Goal: Task Accomplishment & Management: Manage account settings

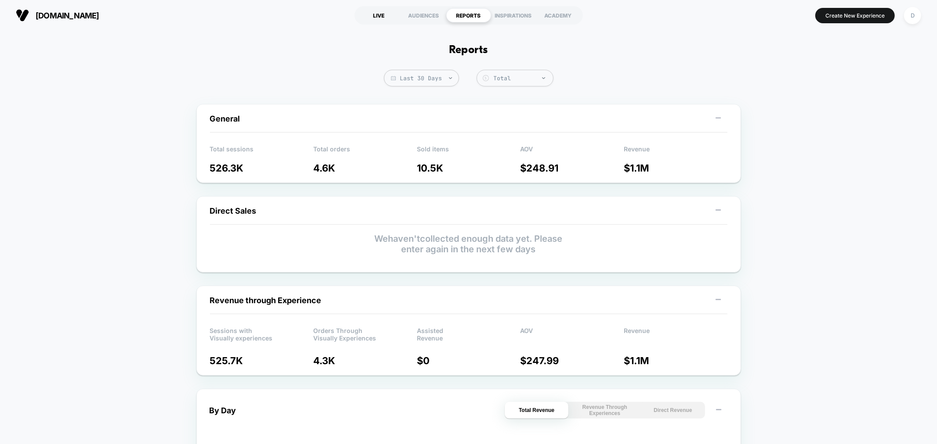
click at [378, 14] on div "LIVE" at bounding box center [379, 15] width 45 height 14
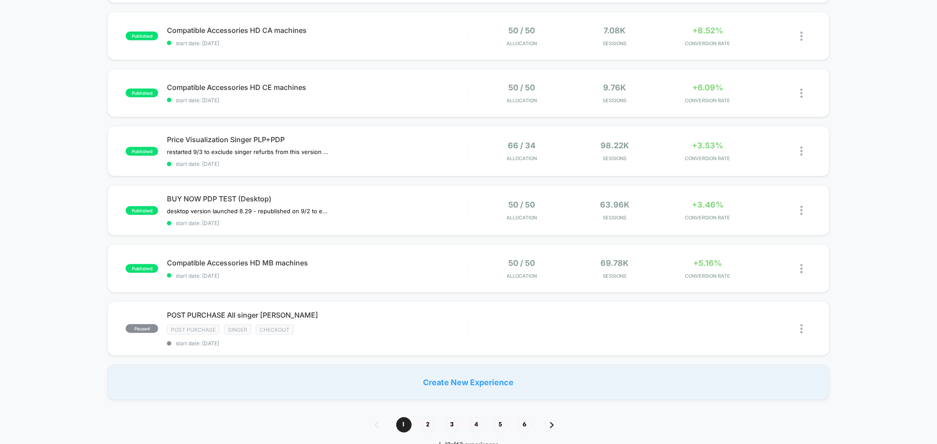
scroll to position [466, 0]
click at [431, 417] on span "2" at bounding box center [427, 424] width 15 height 15
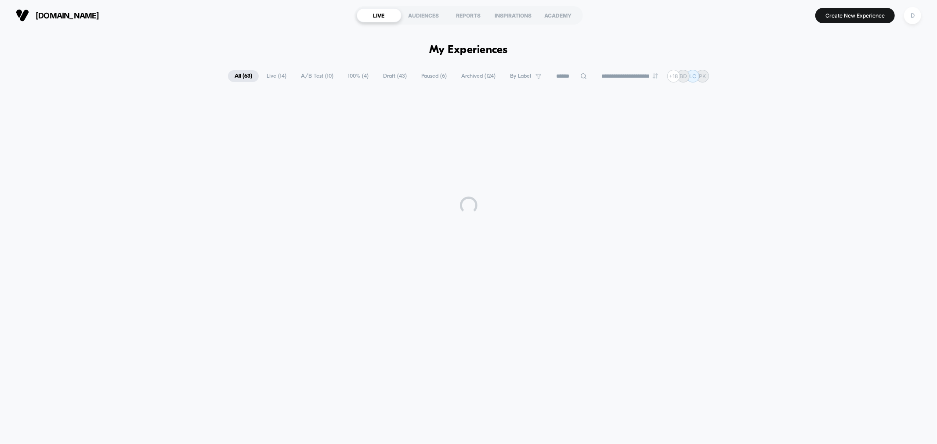
scroll to position [0, 0]
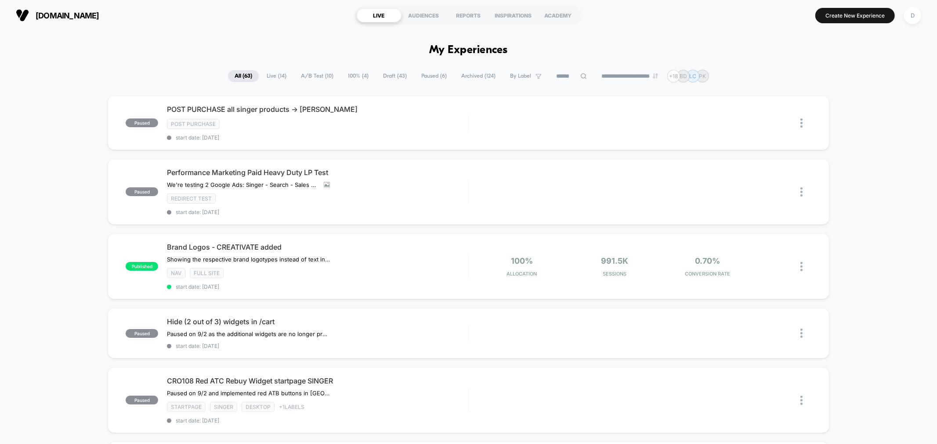
click at [265, 73] on span "Live ( 14 )" at bounding box center [276, 76] width 33 height 12
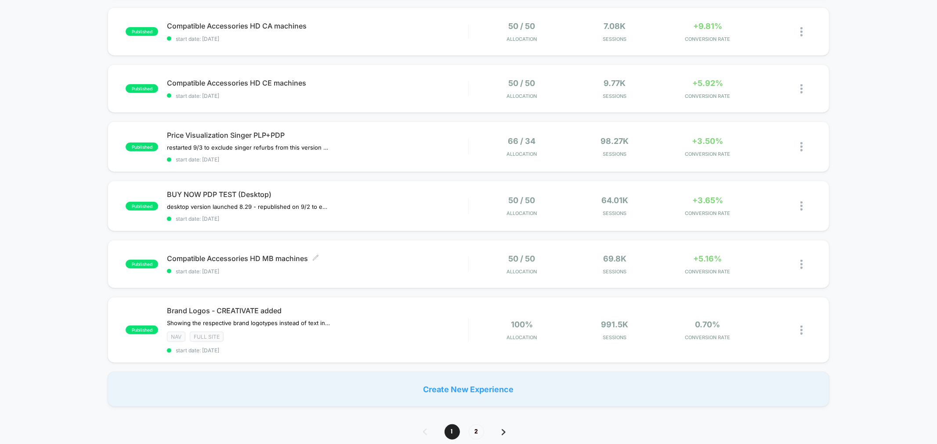
scroll to position [471, 0]
click at [473, 425] on span "2" at bounding box center [476, 431] width 15 height 15
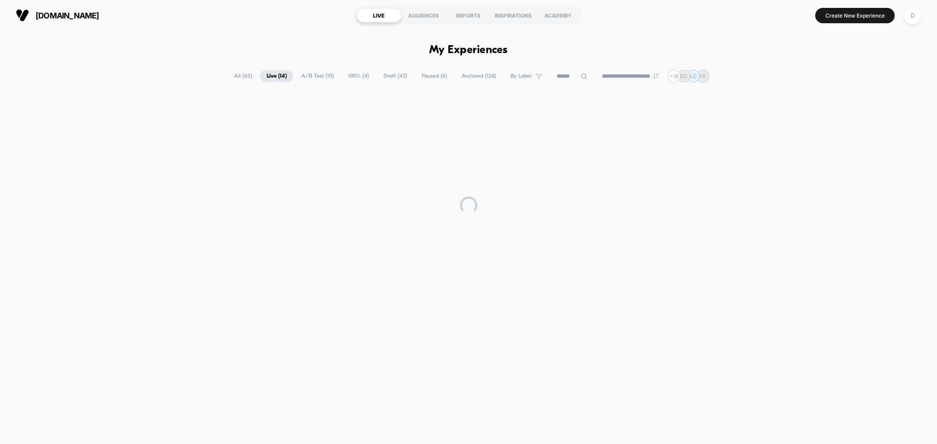
scroll to position [0, 0]
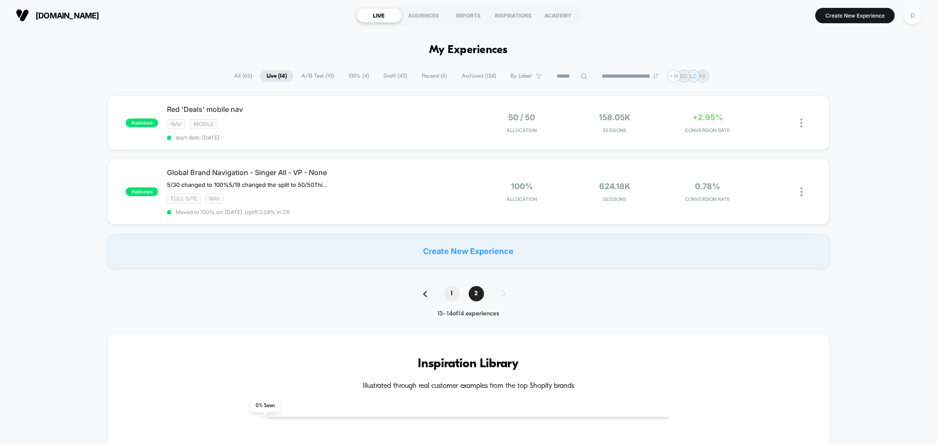
click at [451, 293] on span "1" at bounding box center [451, 293] width 15 height 15
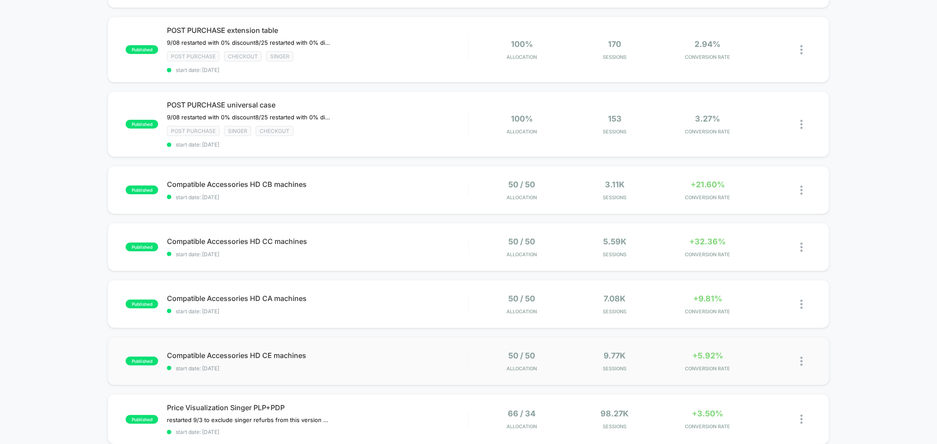
scroll to position [300, 0]
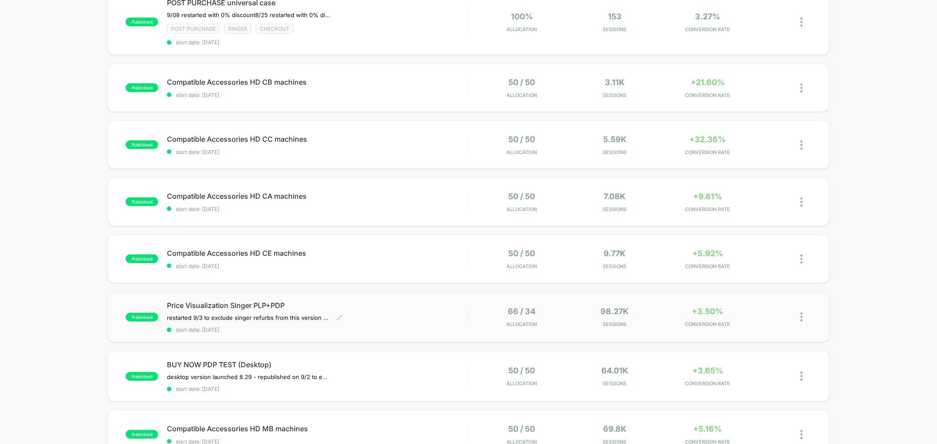
click at [383, 319] on div "Price Visualization Singer PLP+PDP restarted 9/3 to exclude singer refurbs from…" at bounding box center [317, 317] width 301 height 32
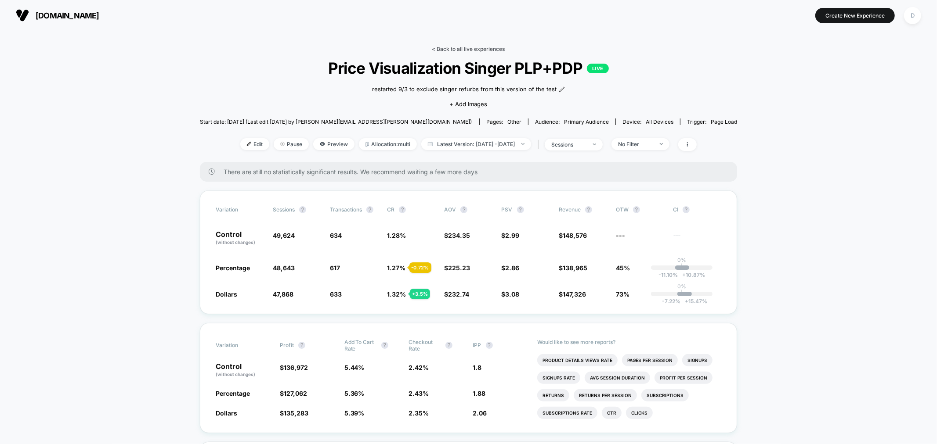
click at [467, 46] on link "< Back to all live experiences" at bounding box center [468, 49] width 73 height 7
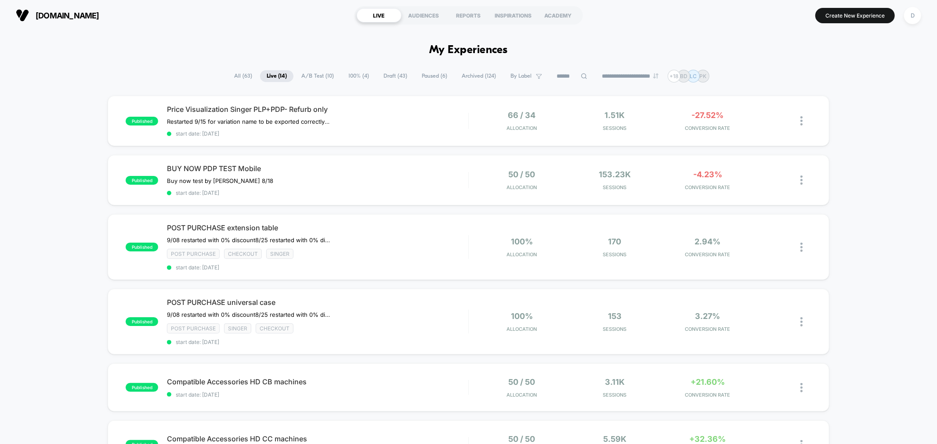
click at [565, 77] on input at bounding box center [572, 76] width 44 height 11
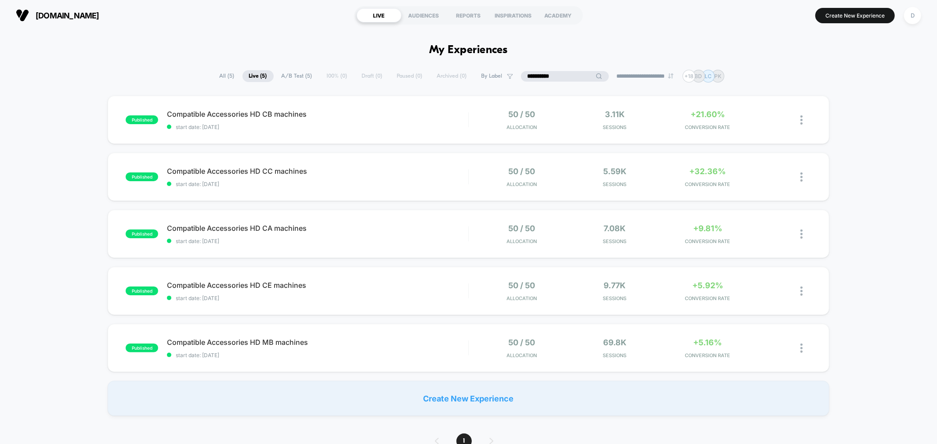
type input "**********"
drag, startPoint x: 563, startPoint y: 72, endPoint x: 491, endPoint y: 74, distance: 71.6
click at [491, 74] on div "**********" at bounding box center [468, 76] width 511 height 13
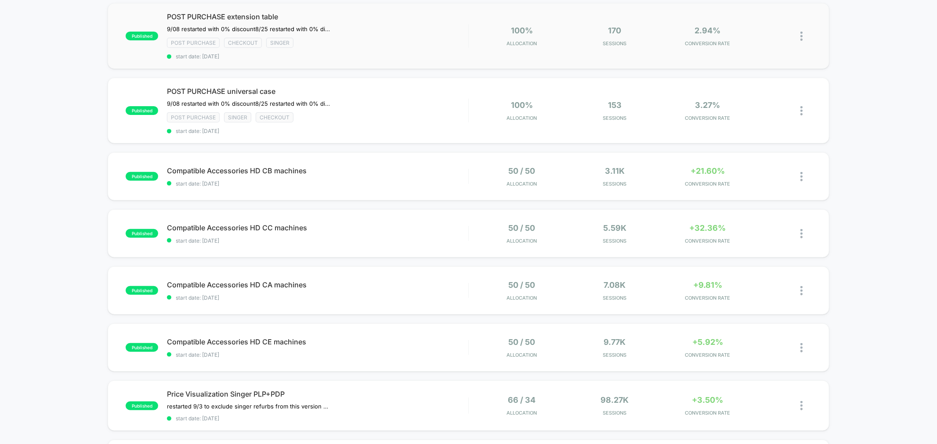
scroll to position [182, 0]
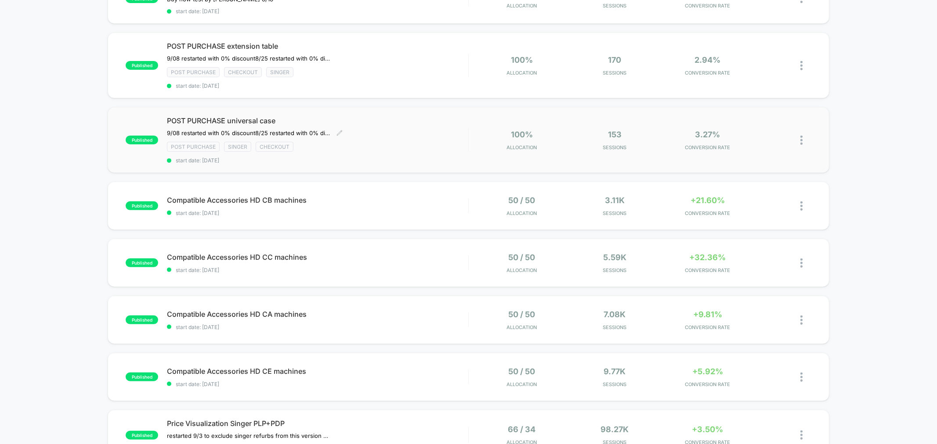
click at [370, 147] on div "Post Purchase Singer checkout" at bounding box center [317, 147] width 301 height 10
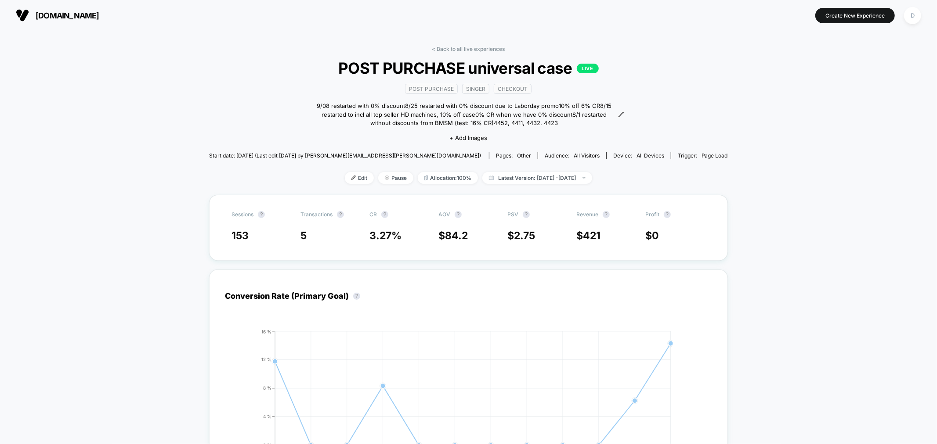
click at [452, 47] on link "< Back to all live experiences" at bounding box center [468, 49] width 73 height 7
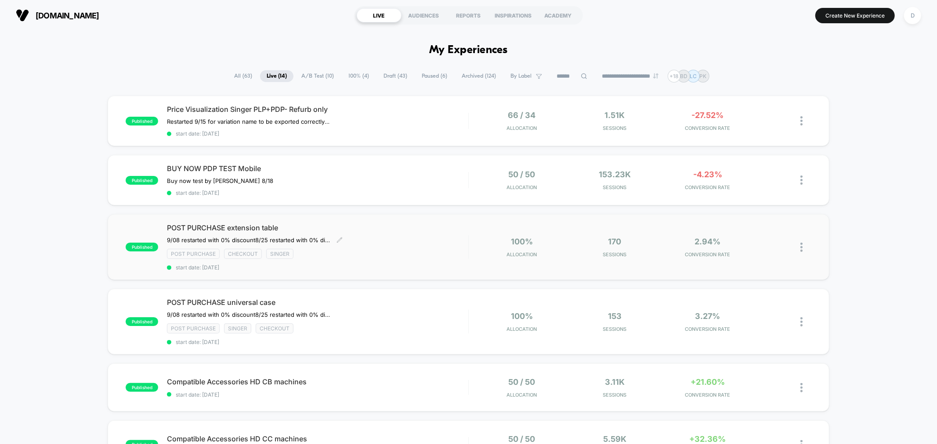
click at [352, 265] on span "start date: [DATE]" at bounding box center [317, 267] width 301 height 7
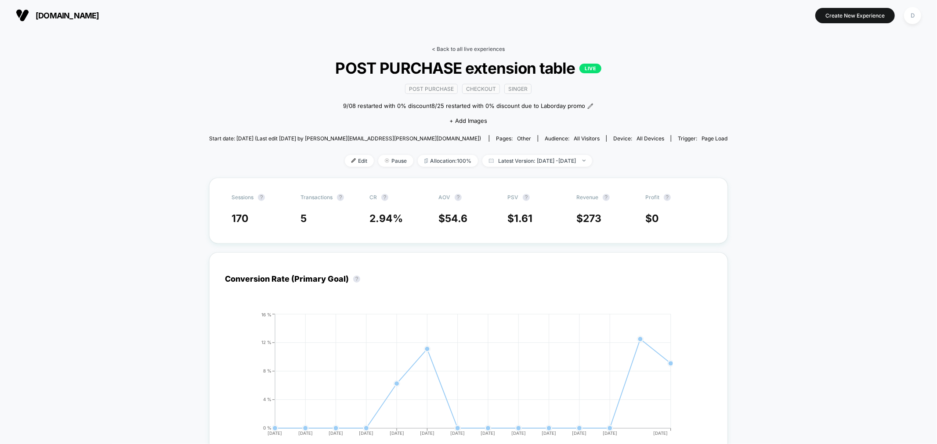
click at [494, 47] on link "< Back to all live experiences" at bounding box center [468, 49] width 73 height 7
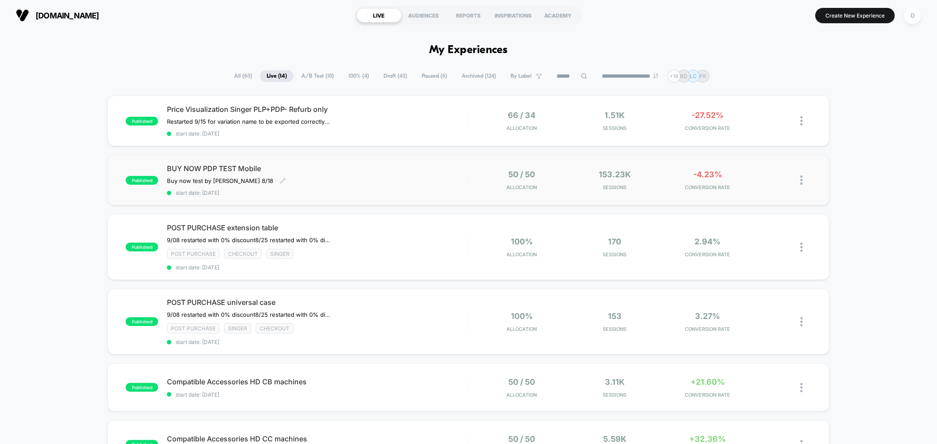
click at [419, 190] on span "start date: [DATE]" at bounding box center [317, 193] width 301 height 7
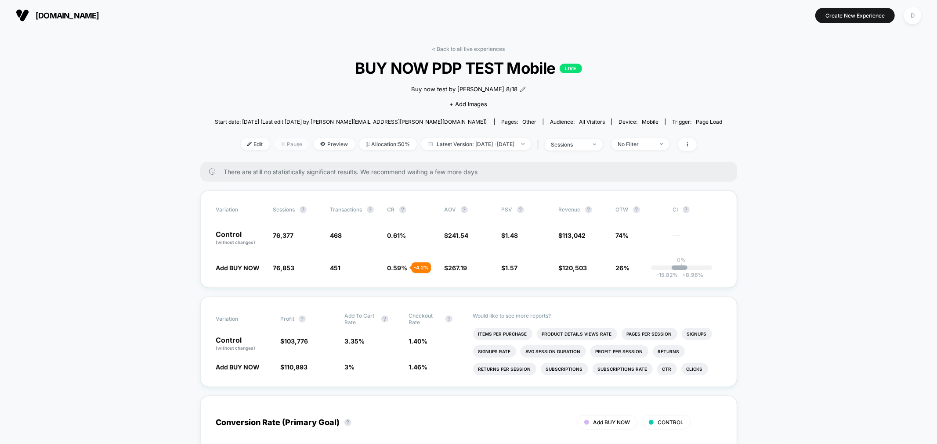
click at [275, 146] on span "Pause" at bounding box center [291, 144] width 35 height 12
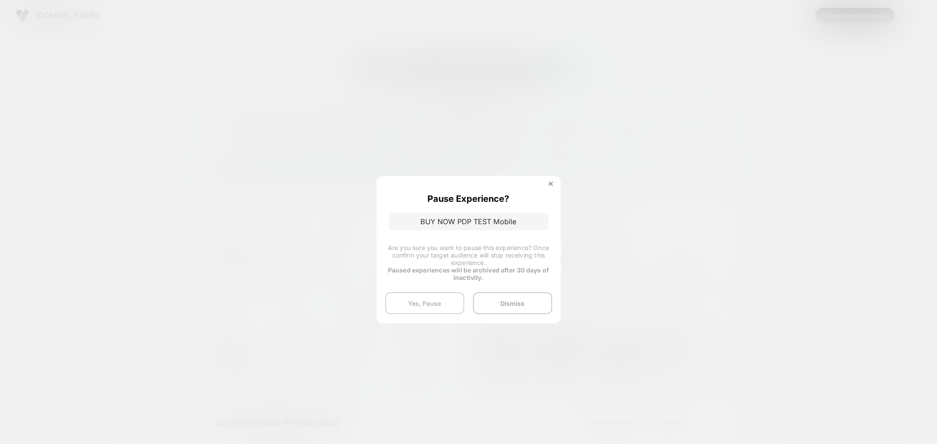
click at [435, 304] on button "Yes, Pause" at bounding box center [424, 304] width 79 height 22
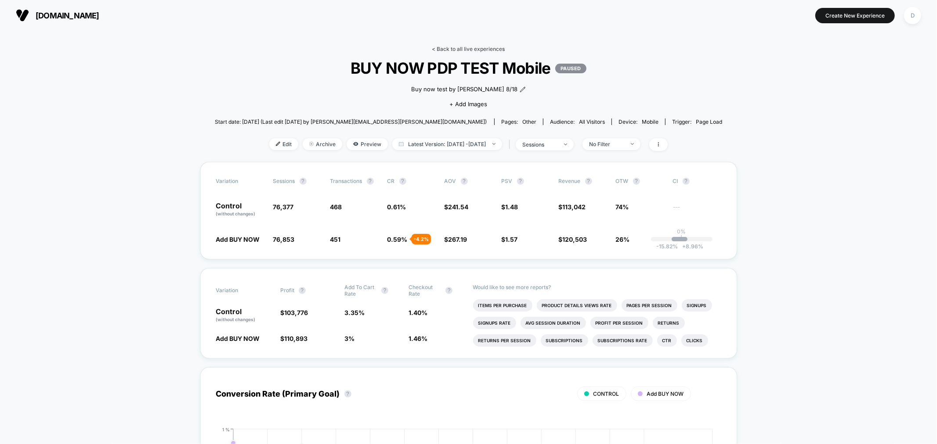
click at [488, 46] on link "< Back to all live experiences" at bounding box center [468, 49] width 73 height 7
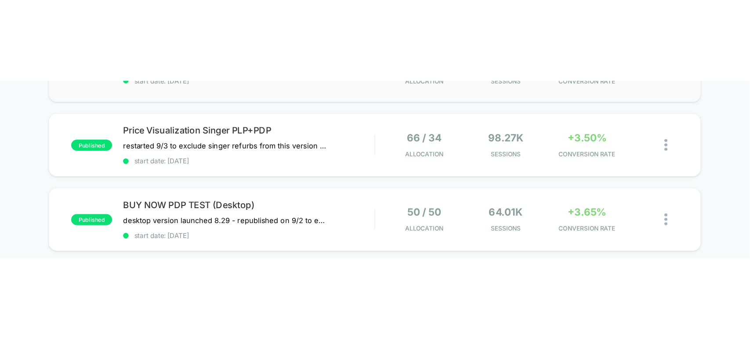
scroll to position [507, 0]
